Goal: Find specific page/section: Find specific page/section

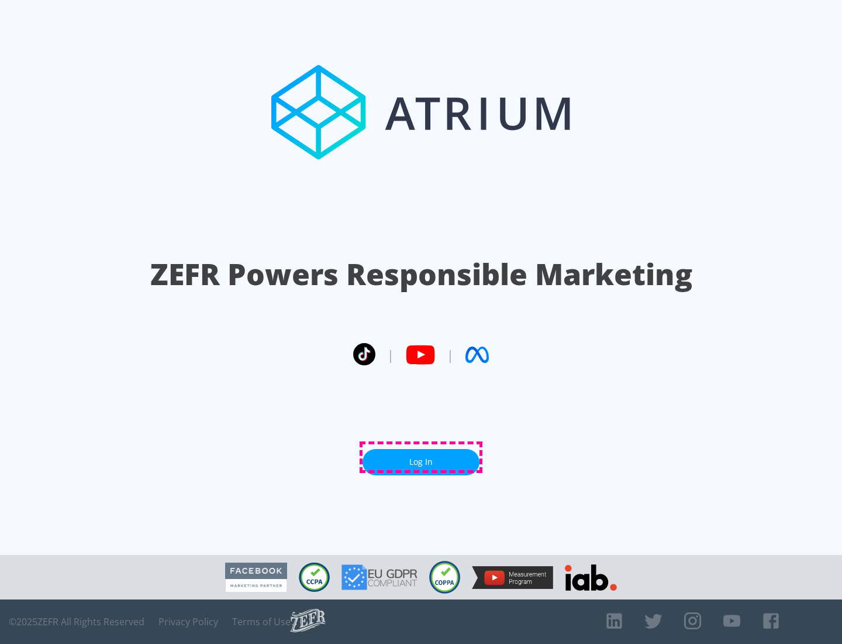
click at [421, 457] on link "Log In" at bounding box center [421, 462] width 117 height 26
